Goal: Task Accomplishment & Management: Manage account settings

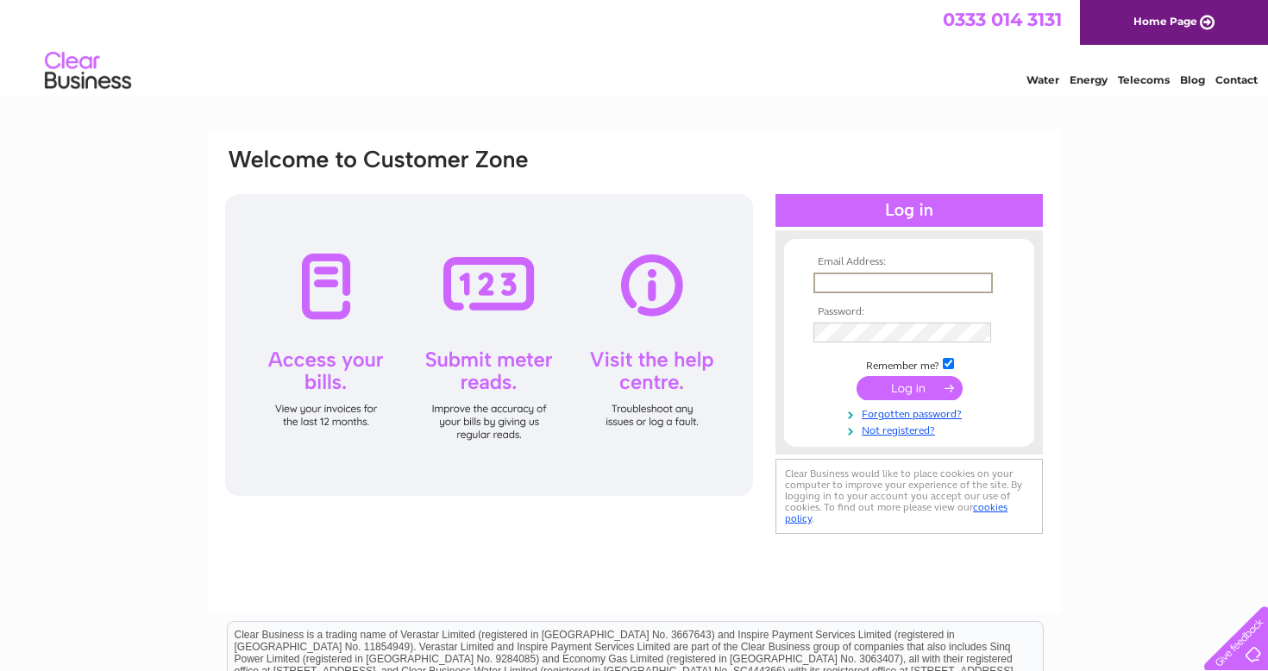
type input "[EMAIL_ADDRESS][DOMAIN_NAME]"
click at [909, 387] on input "submit" at bounding box center [910, 388] width 106 height 24
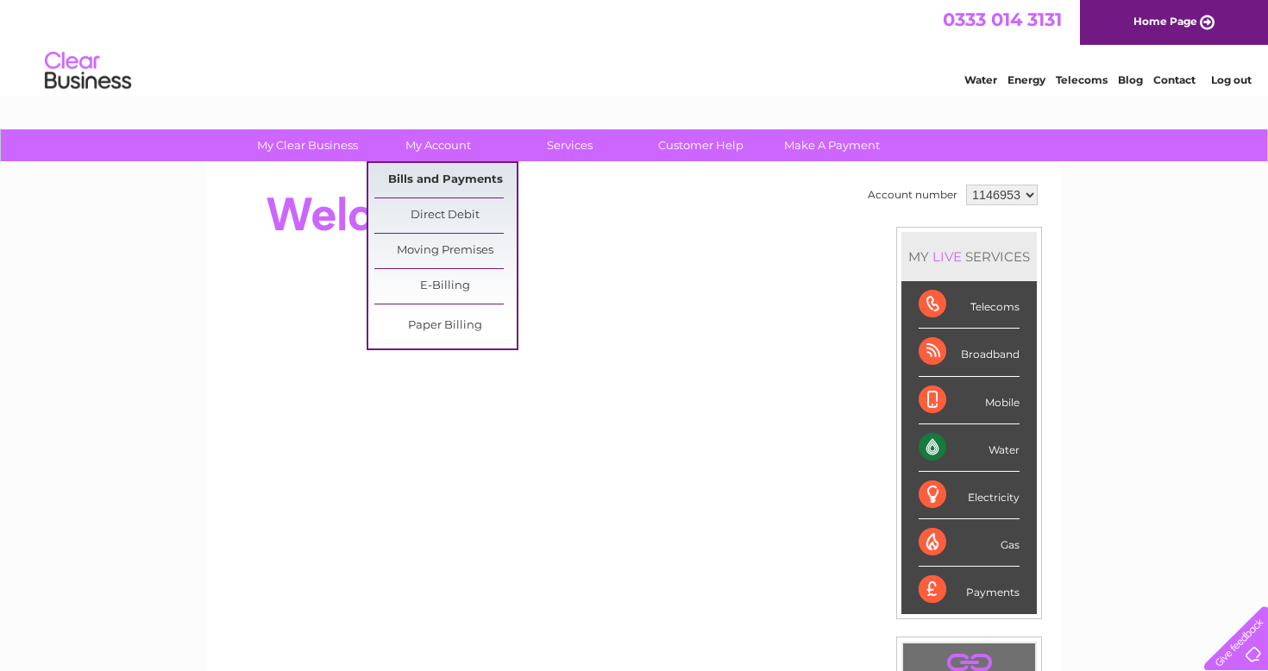
click at [422, 180] on link "Bills and Payments" at bounding box center [445, 180] width 142 height 35
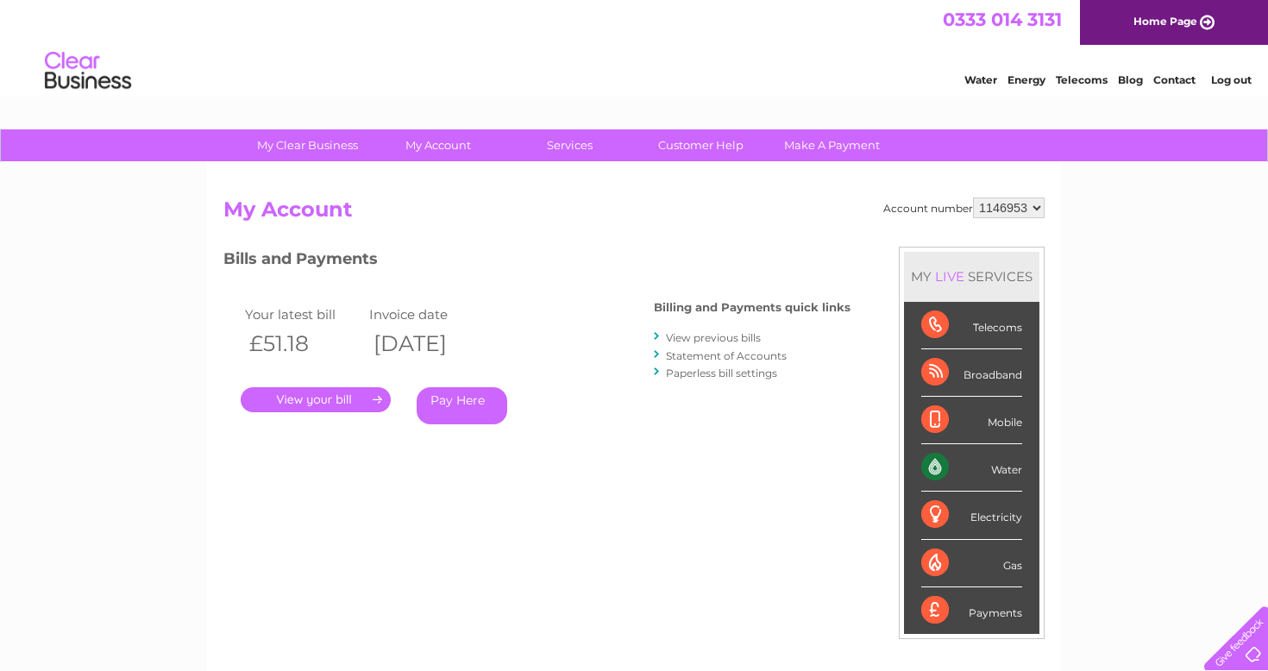
click at [316, 403] on link "." at bounding box center [316, 399] width 150 height 25
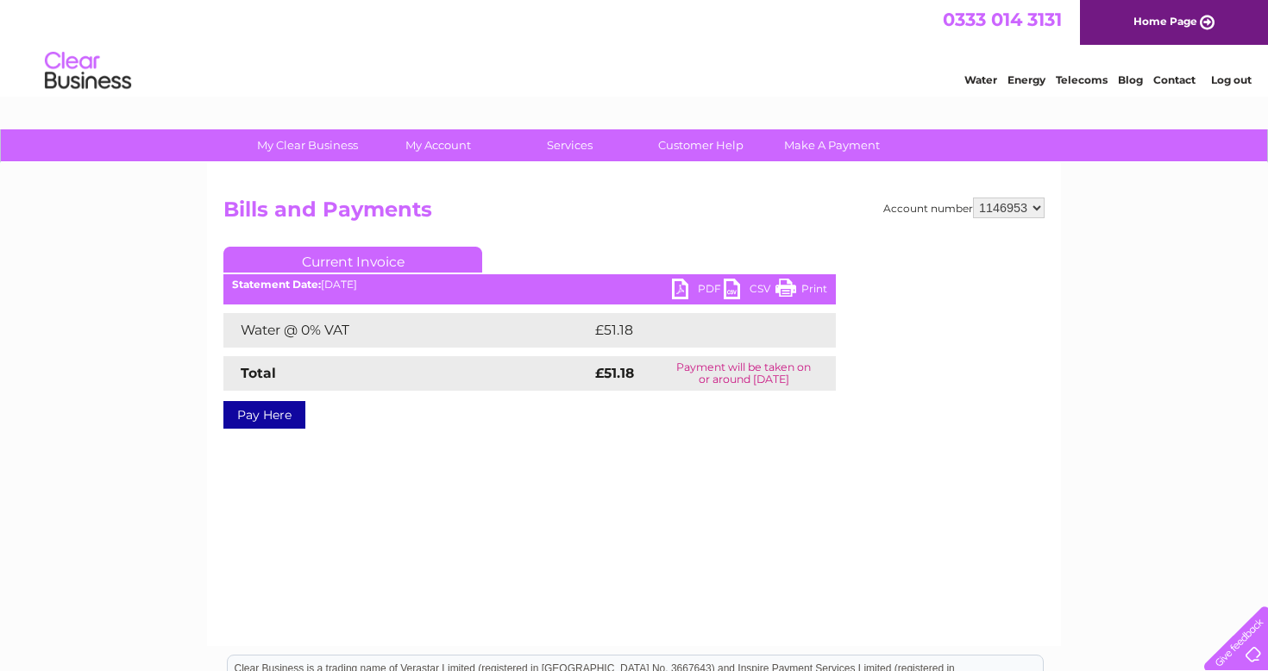
click at [701, 285] on link "PDF" at bounding box center [698, 291] width 52 height 25
click at [1018, 207] on select "1146953 1146955 1146956" at bounding box center [1009, 208] width 72 height 21
select select "1146955"
click at [694, 295] on link "PDF" at bounding box center [698, 291] width 52 height 25
click at [1033, 207] on select "1146953 1146955 1146956" at bounding box center [1009, 208] width 72 height 21
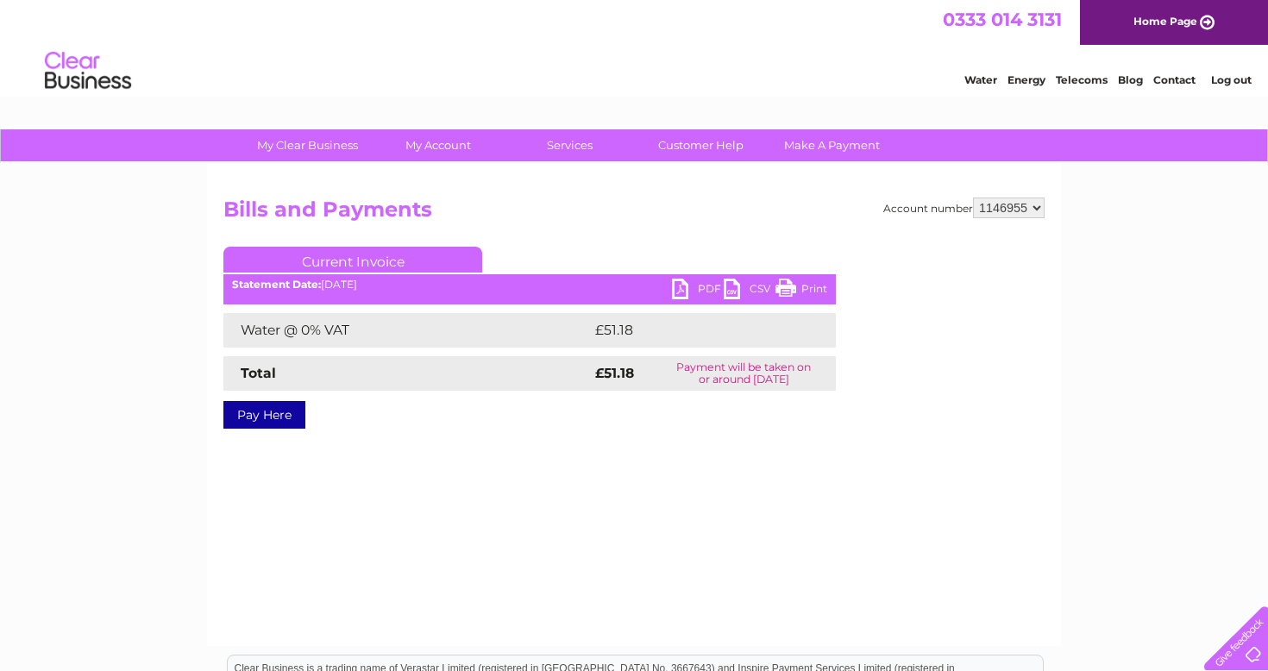
select select "1146956"
click at [691, 286] on link "PDF" at bounding box center [698, 291] width 52 height 25
click at [1241, 79] on link "Log out" at bounding box center [1231, 79] width 41 height 13
